Goal: Find contact information: Find contact information

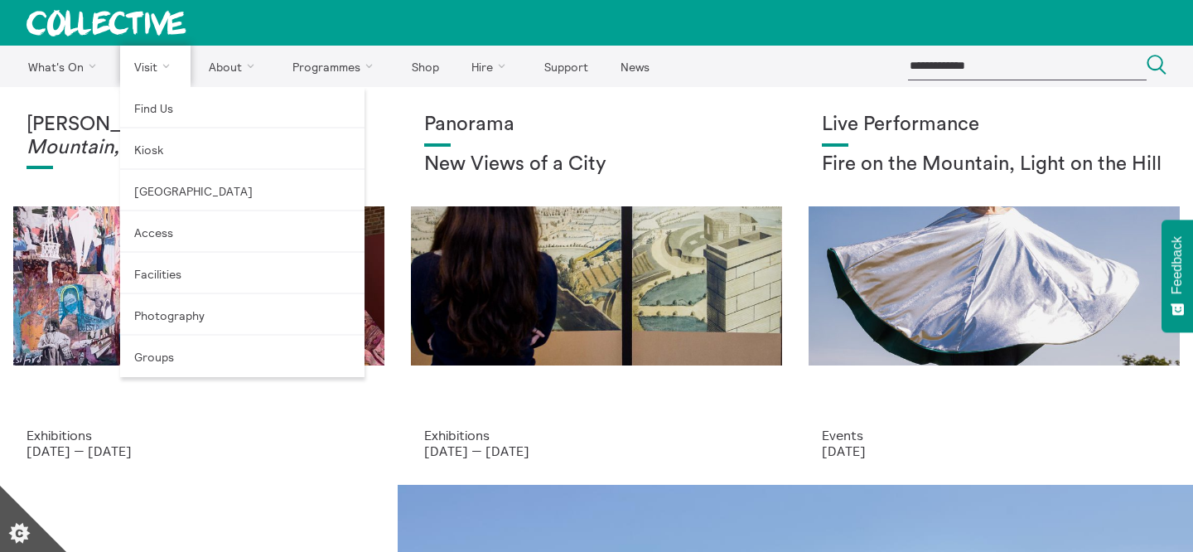
click at [149, 65] on link "Visit" at bounding box center [155, 66] width 71 height 41
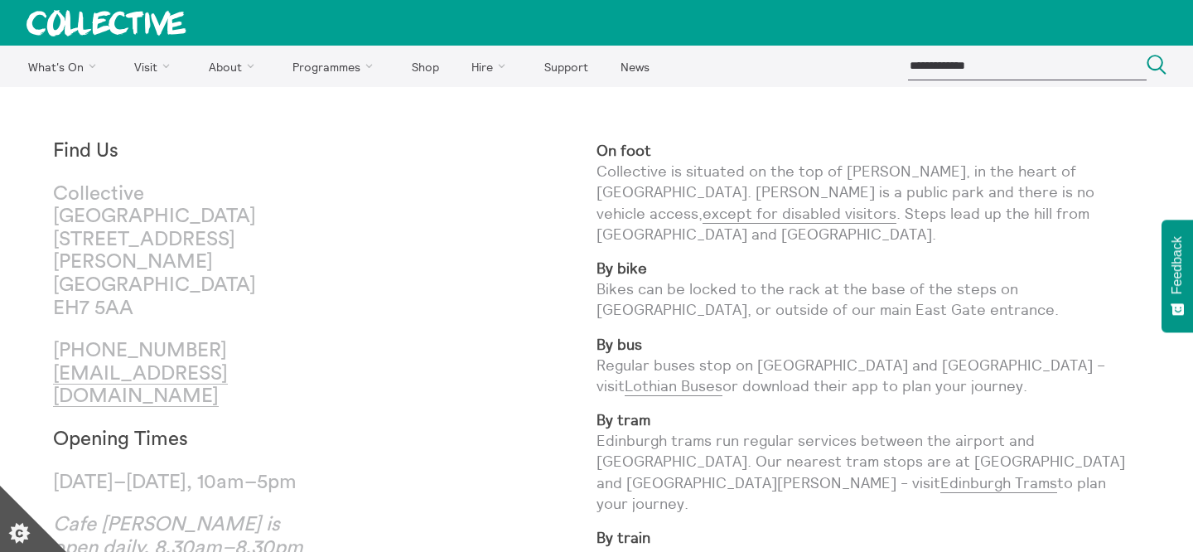
click at [148, 340] on p "+44 (0)131 556 1264 mail@collective-edinburgh.art" at bounding box center [189, 374] width 272 height 69
drag, startPoint x: 232, startPoint y: 328, endPoint x: 114, endPoint y: 331, distance: 118.5
click at [114, 340] on p "+44 (0)131 556 1264 mail@collective-edinburgh.art" at bounding box center [189, 374] width 272 height 69
copy p "131 556 1264"
